Goal: Check status: Check status

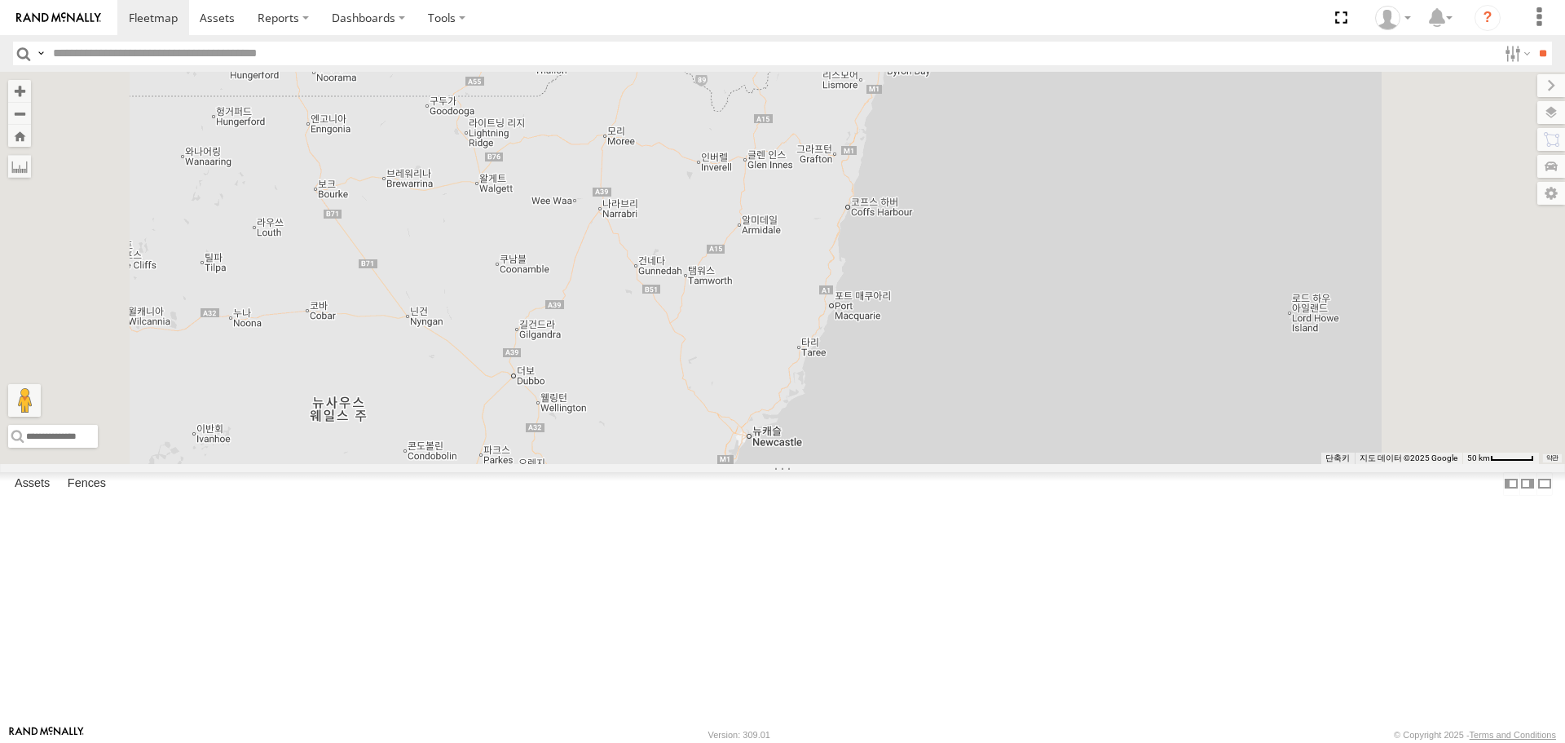
click at [0, 0] on div "Hyundai i30 Active 2021 All Assets" at bounding box center [0, 0] width 0 height 0
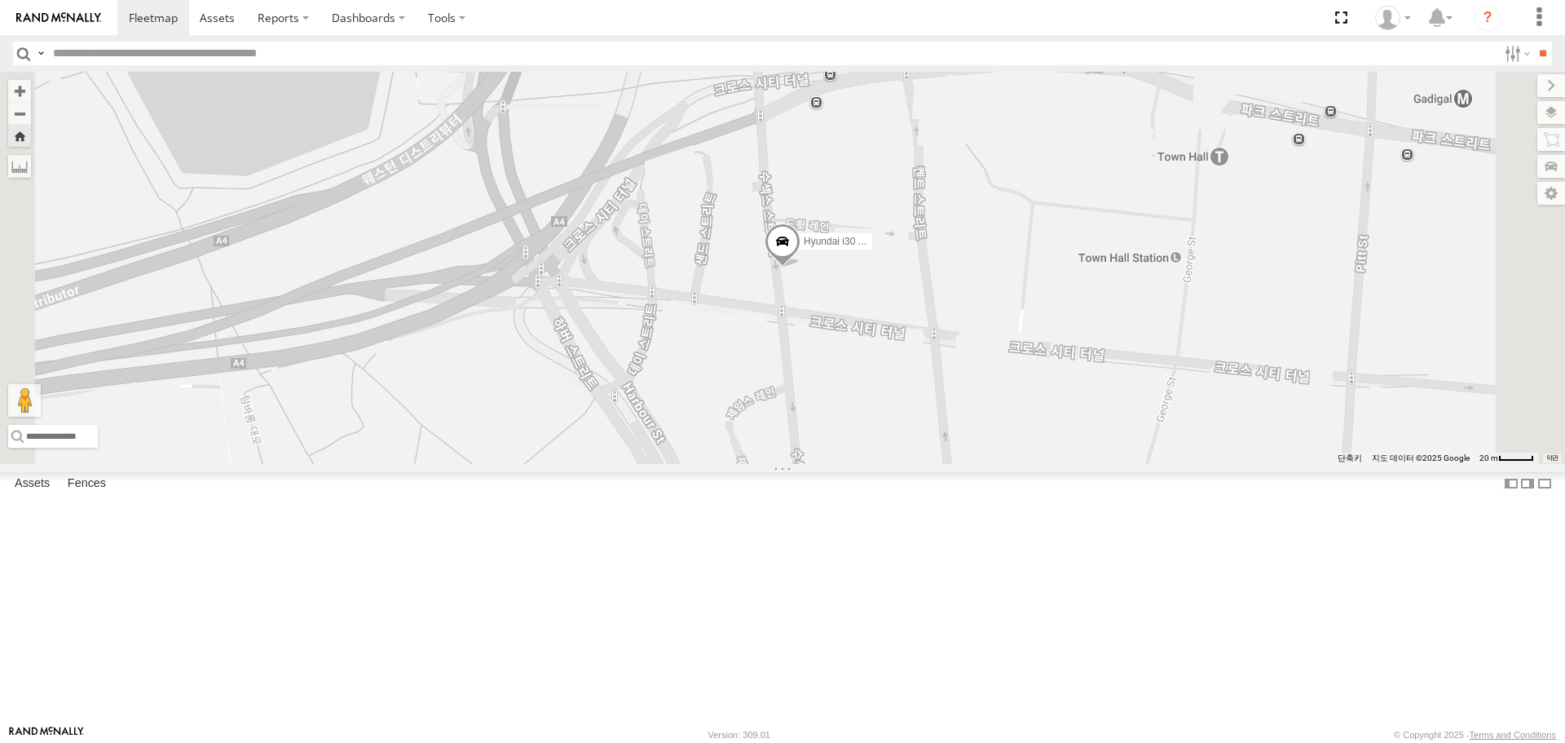
click at [0, 0] on link at bounding box center [0, 0] width 0 height 0
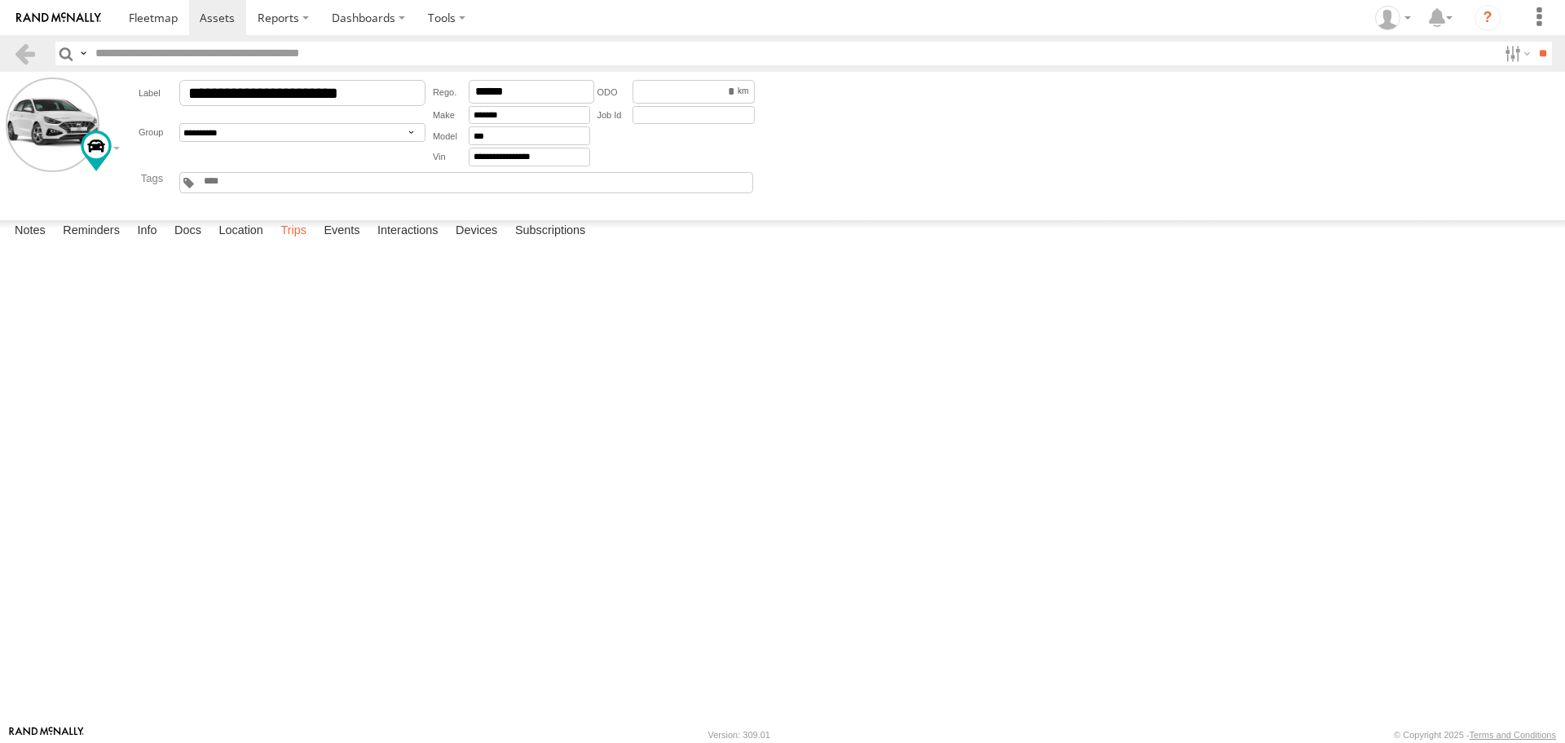
click at [291, 243] on label "Trips" at bounding box center [293, 231] width 42 height 23
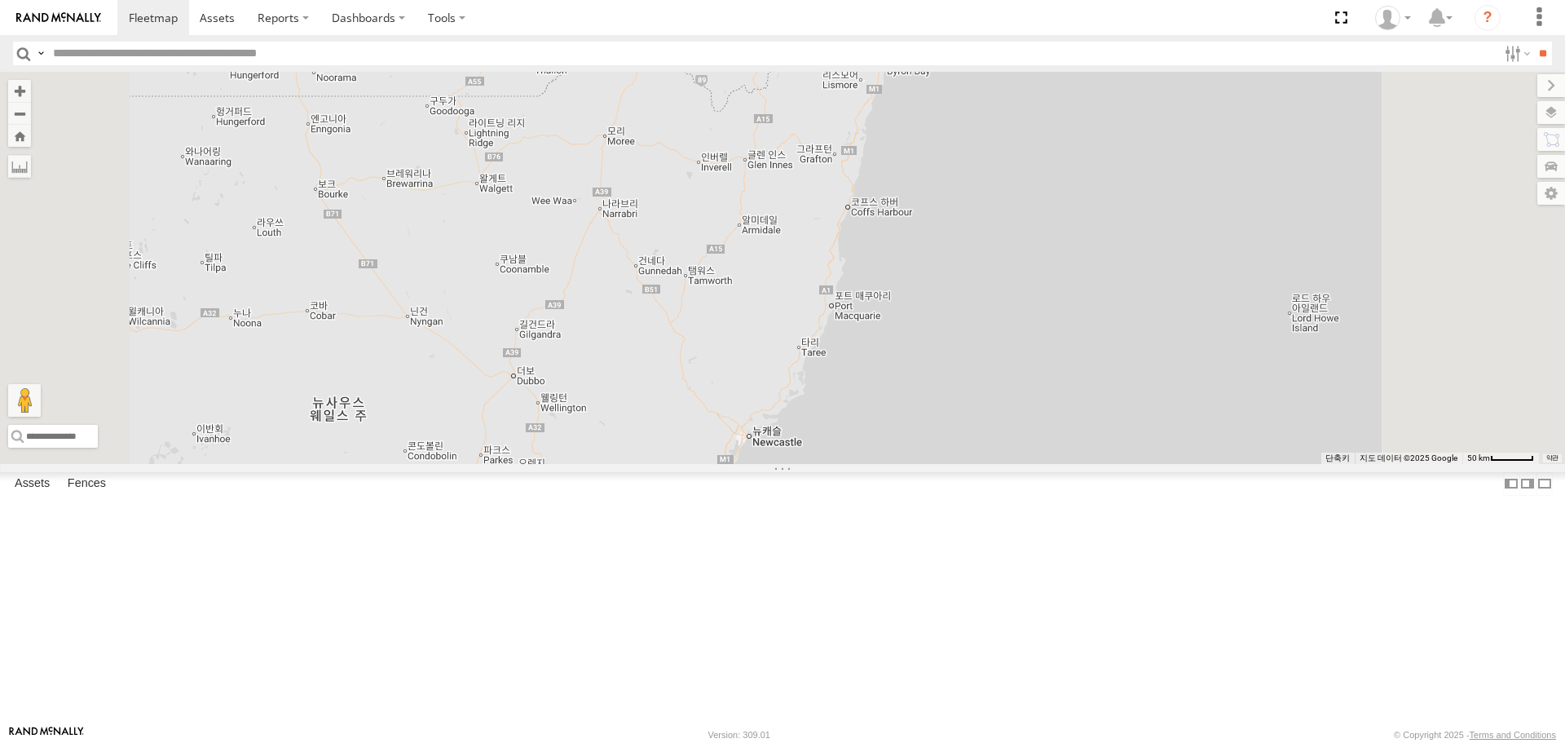
click at [0, 0] on link at bounding box center [0, 0] width 0 height 0
